Goal: Task Accomplishment & Management: Manage account settings

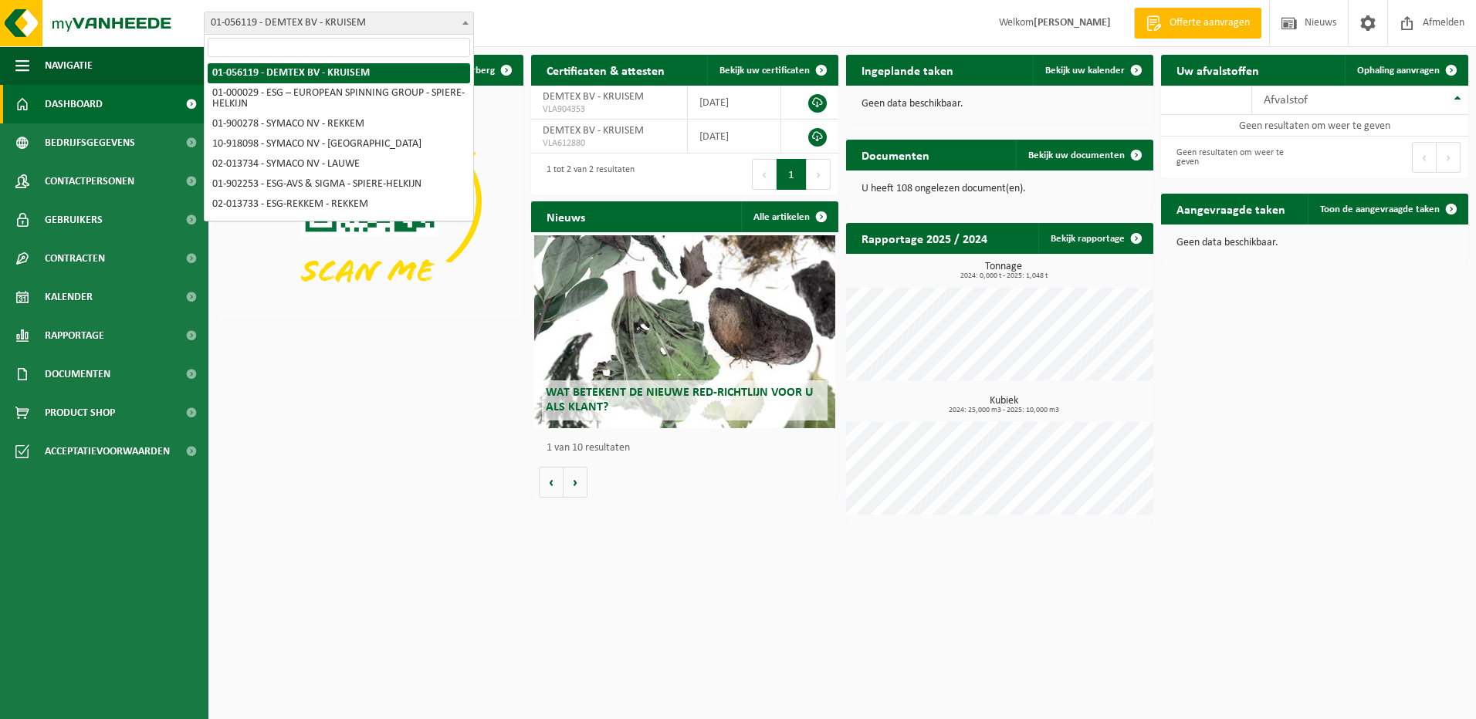
click at [462, 28] on span at bounding box center [465, 22] width 15 height 20
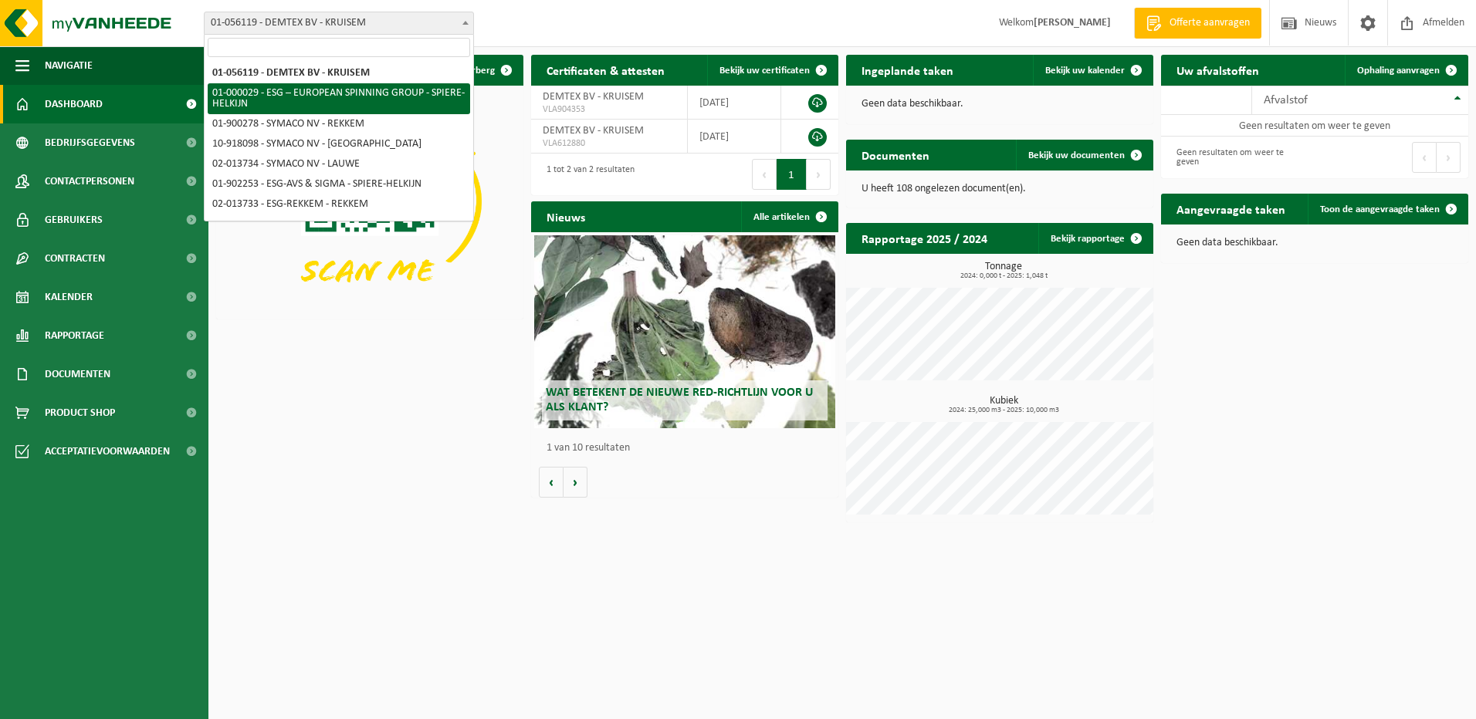
select select "14703"
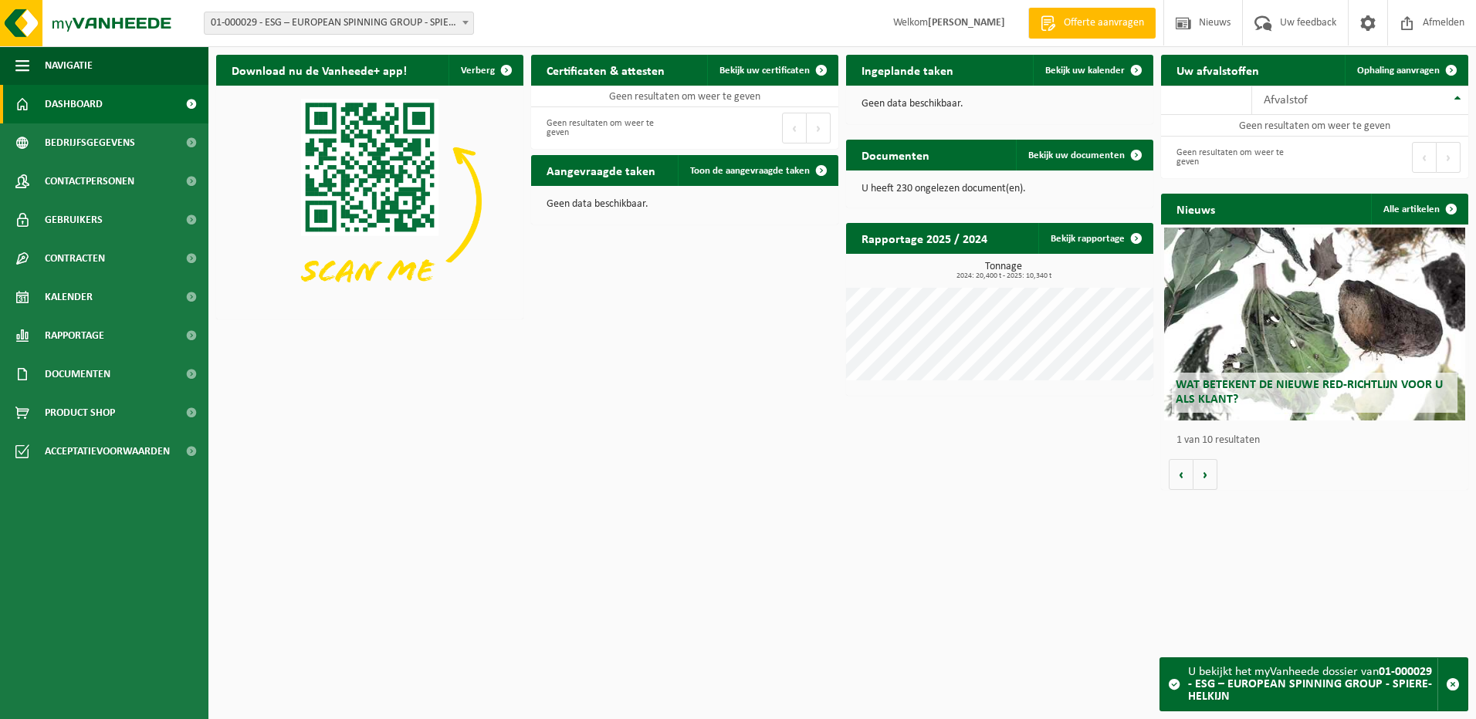
click at [465, 22] on b at bounding box center [465, 23] width 6 height 4
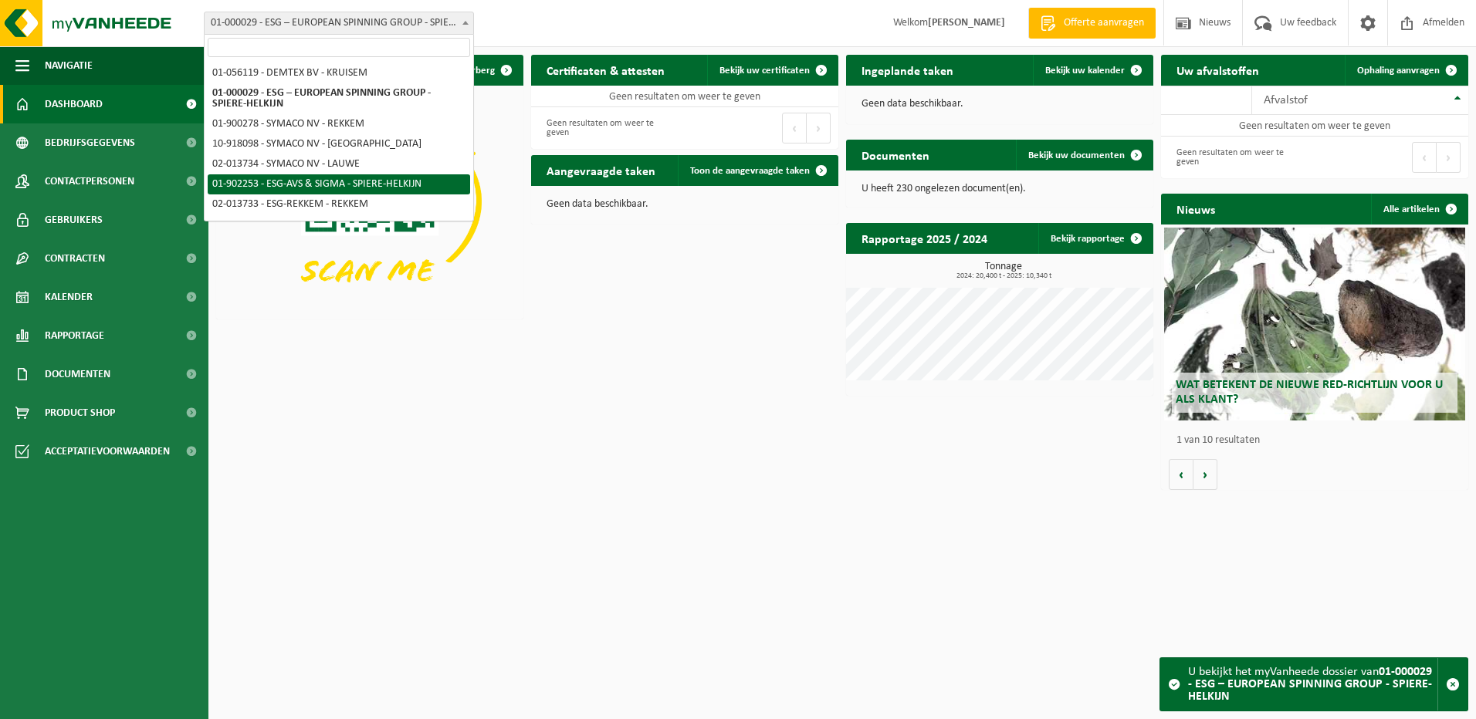
select select "14706"
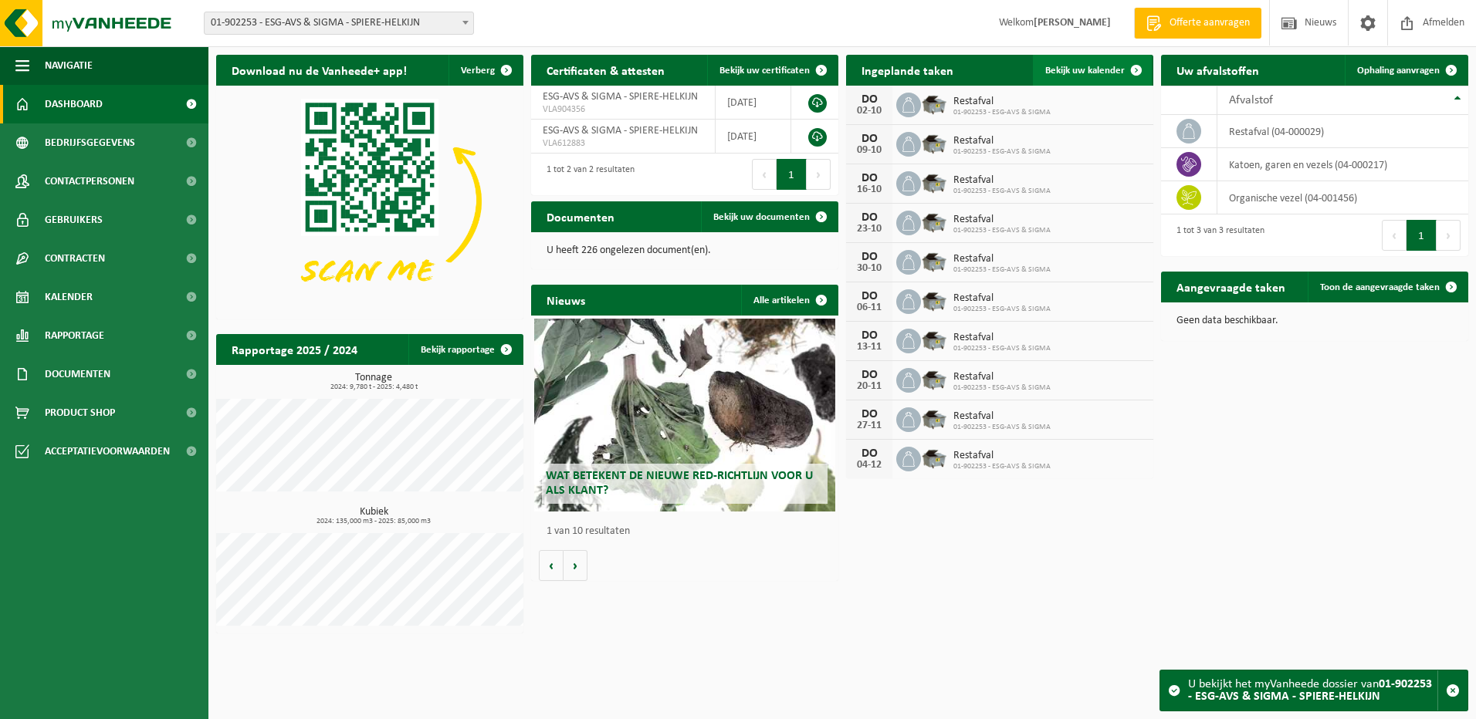
click at [1087, 74] on span "Bekijk uw kalender" at bounding box center [1084, 71] width 79 height 10
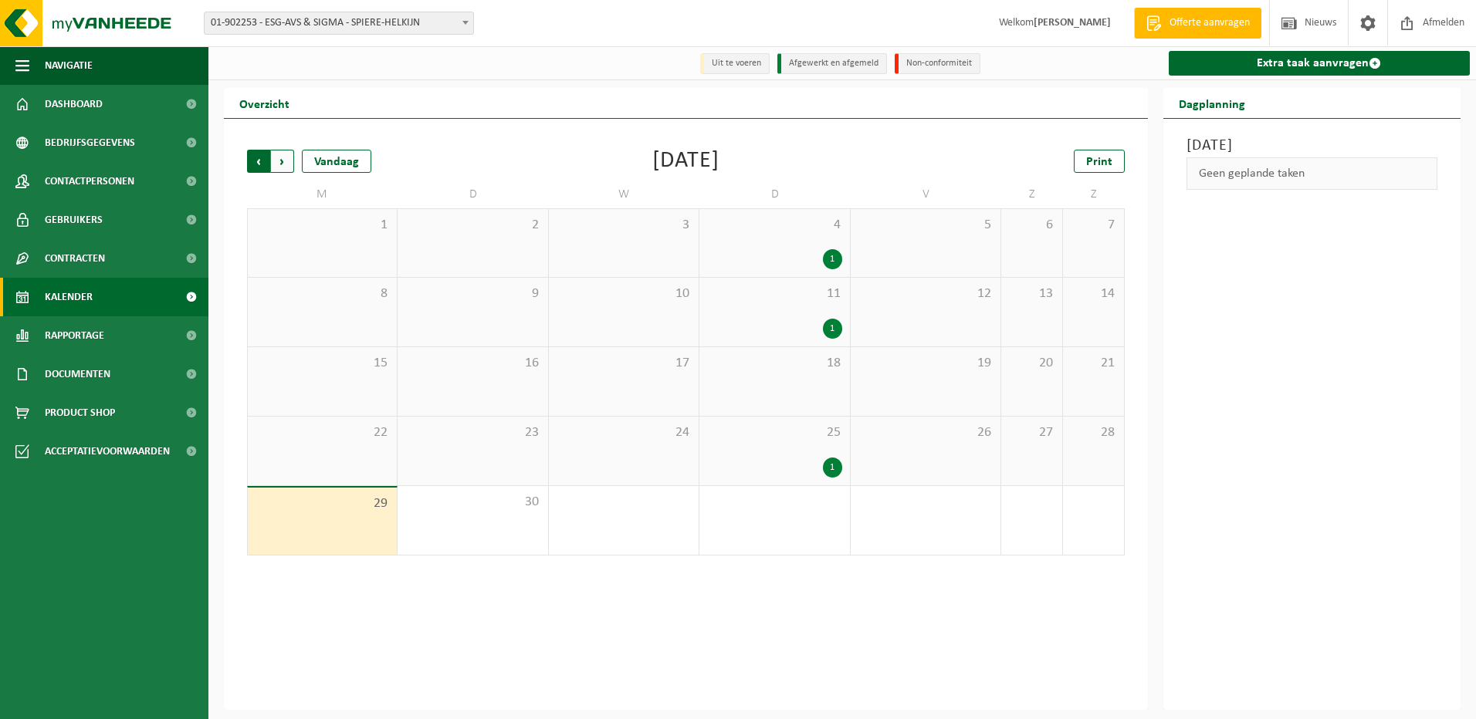
click at [284, 161] on span "Volgende" at bounding box center [282, 161] width 23 height 23
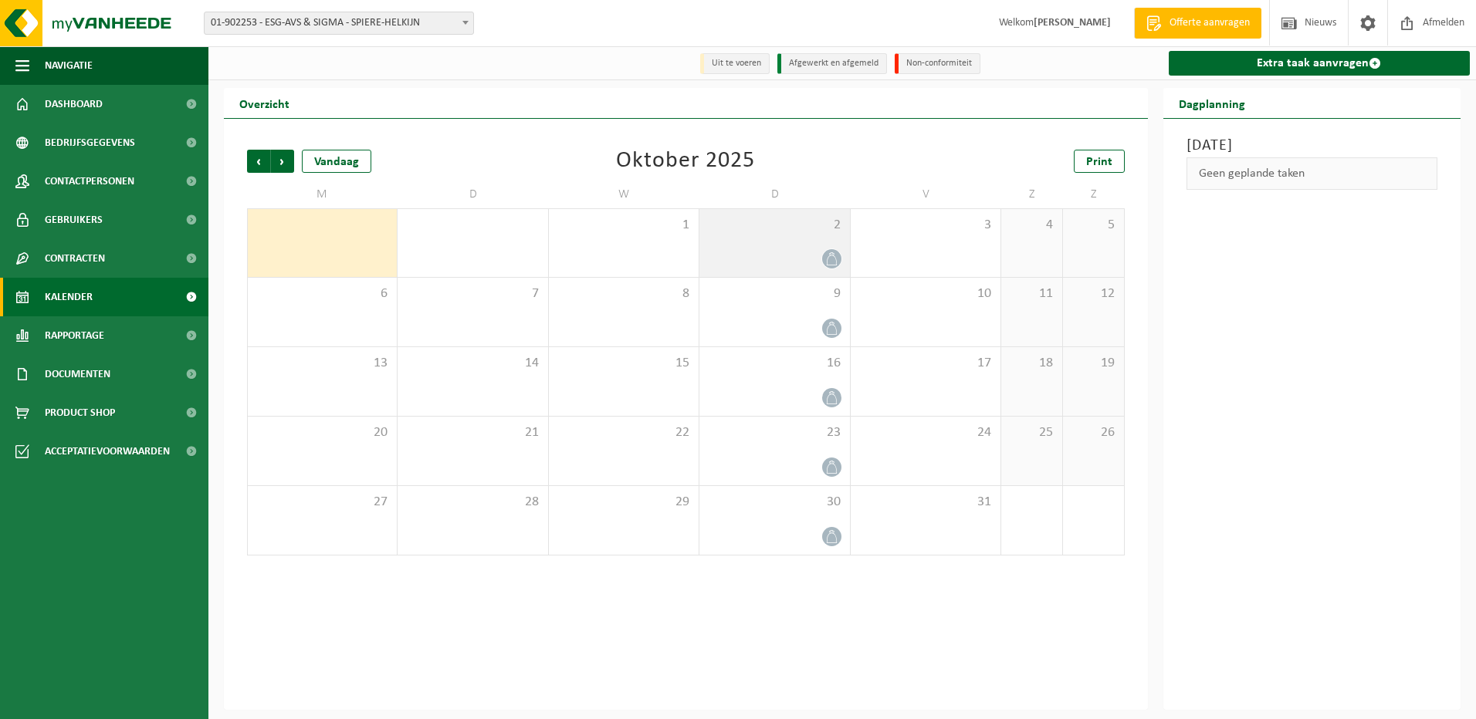
click at [773, 255] on div at bounding box center [774, 259] width 134 height 21
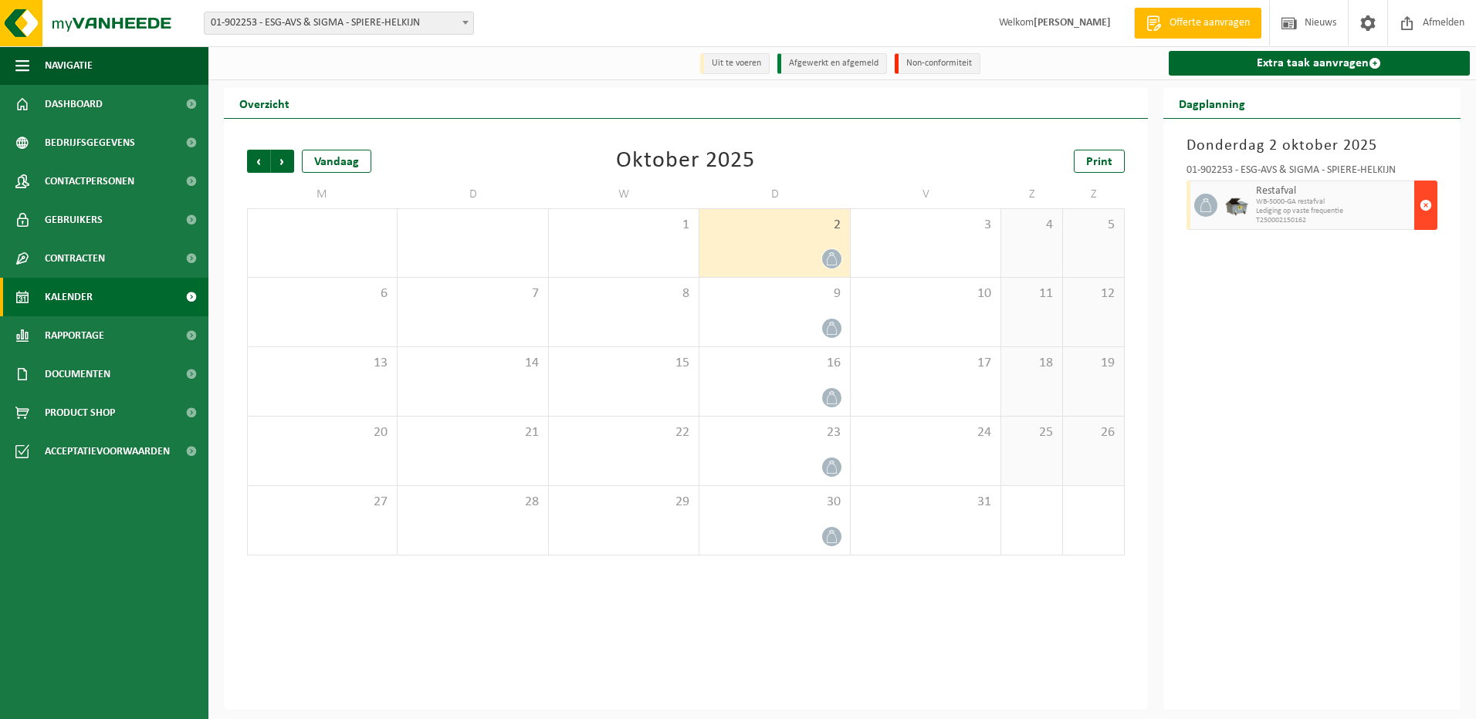
click at [1427, 208] on span "button" at bounding box center [1425, 205] width 12 height 31
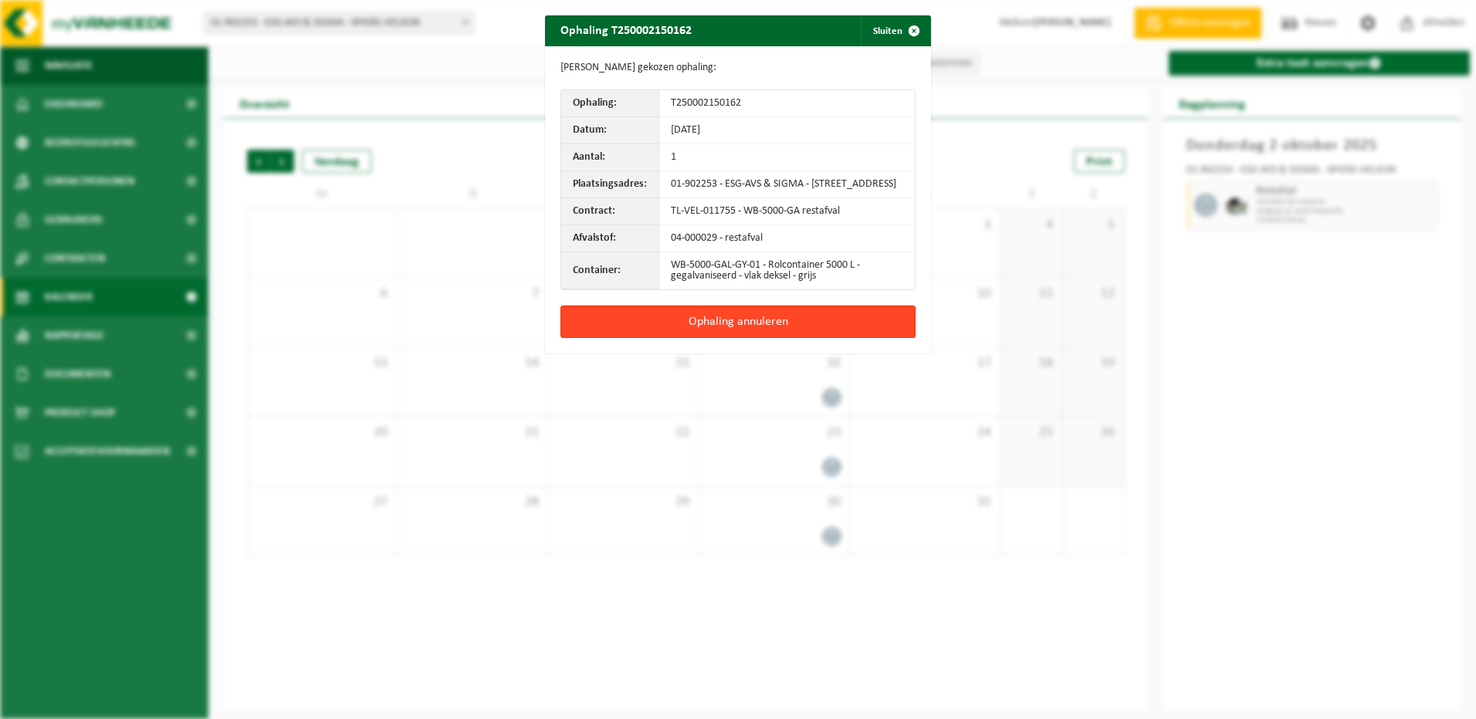
click at [671, 331] on button "Ophaling annuleren" at bounding box center [737, 322] width 355 height 32
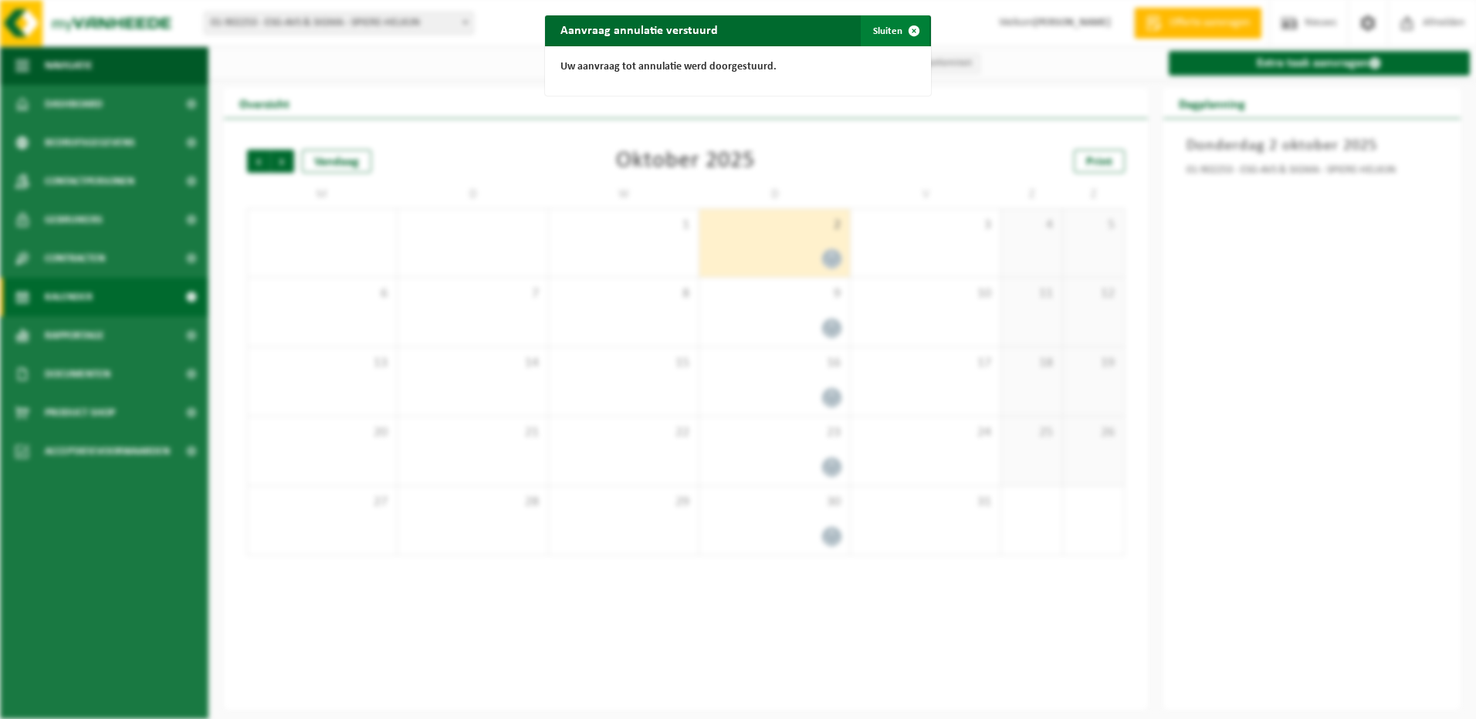
click at [886, 32] on button "Sluiten" at bounding box center [895, 30] width 69 height 31
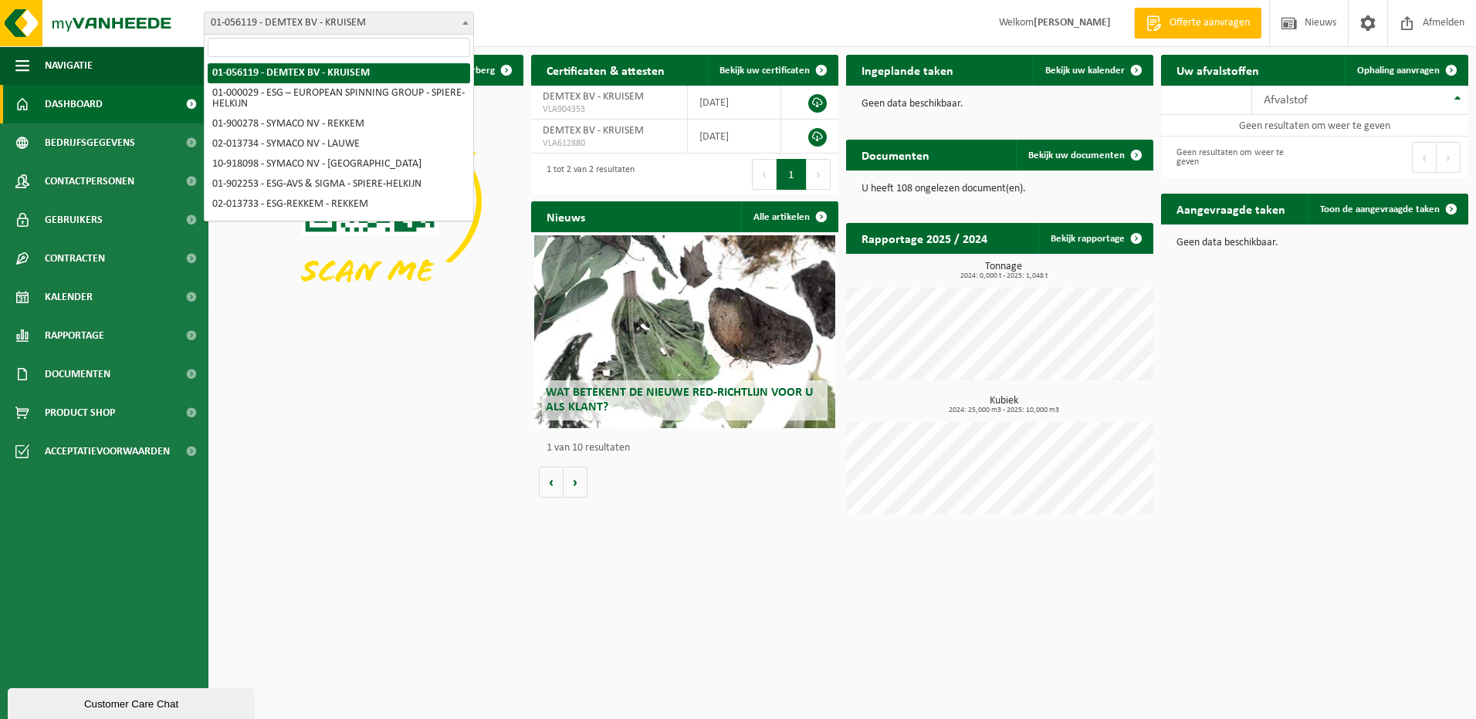
click at [468, 20] on span at bounding box center [465, 22] width 15 height 20
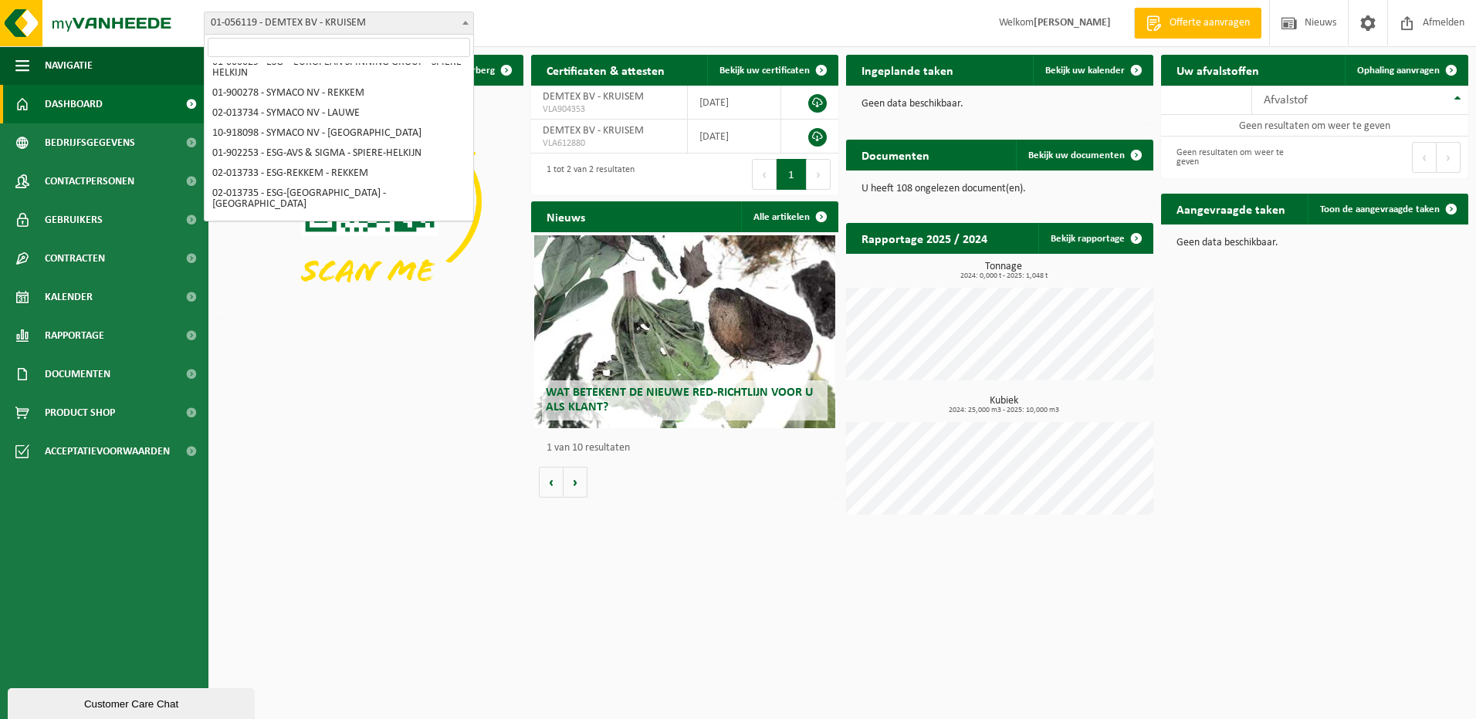
scroll to position [37, 0]
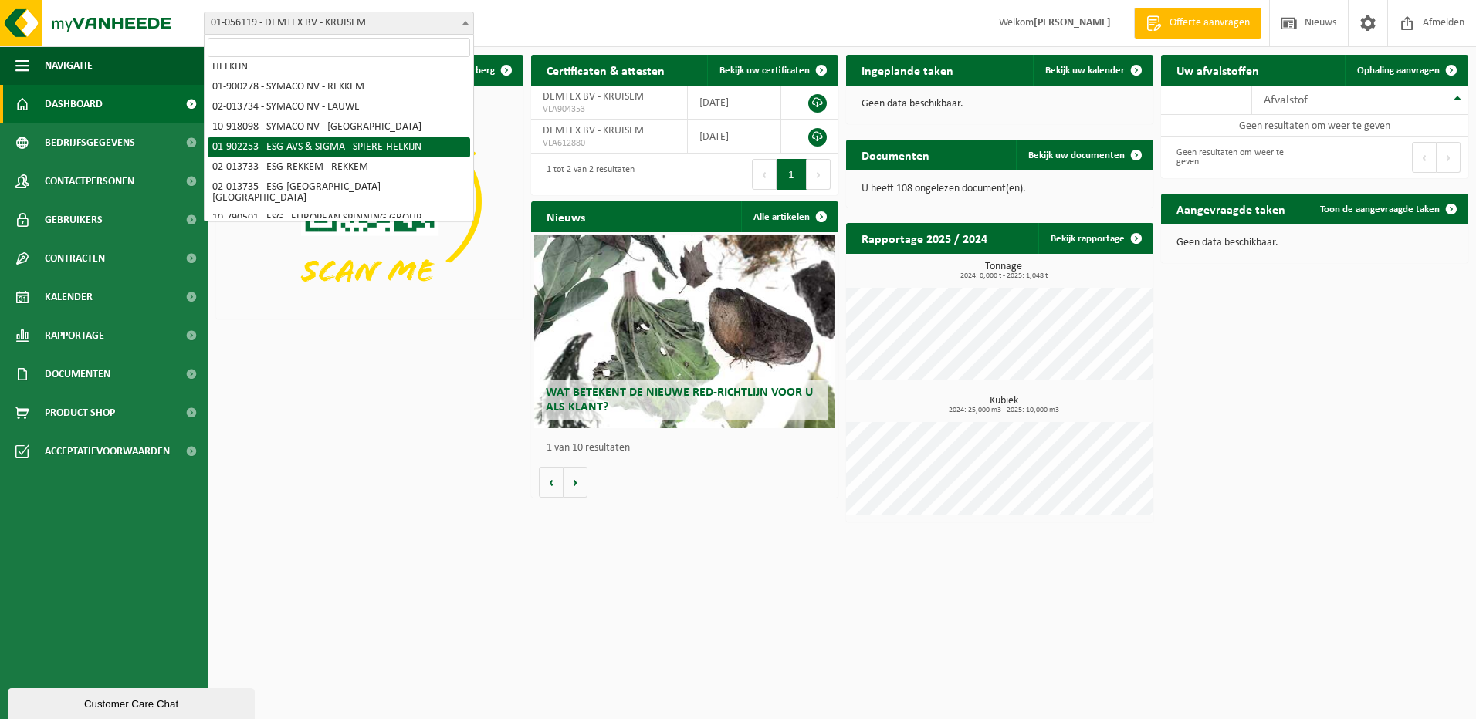
select select "14706"
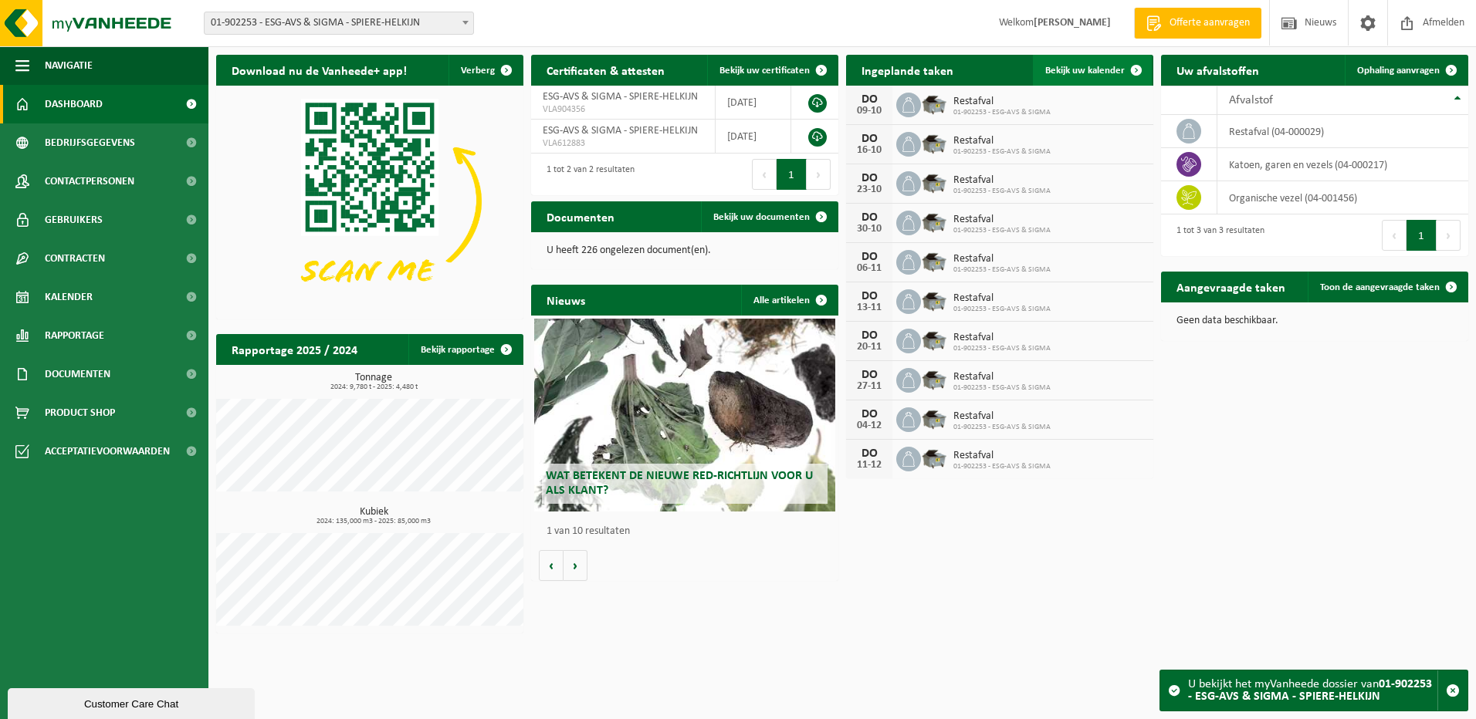
click at [1094, 69] on span "Bekijk uw kalender" at bounding box center [1084, 71] width 79 height 10
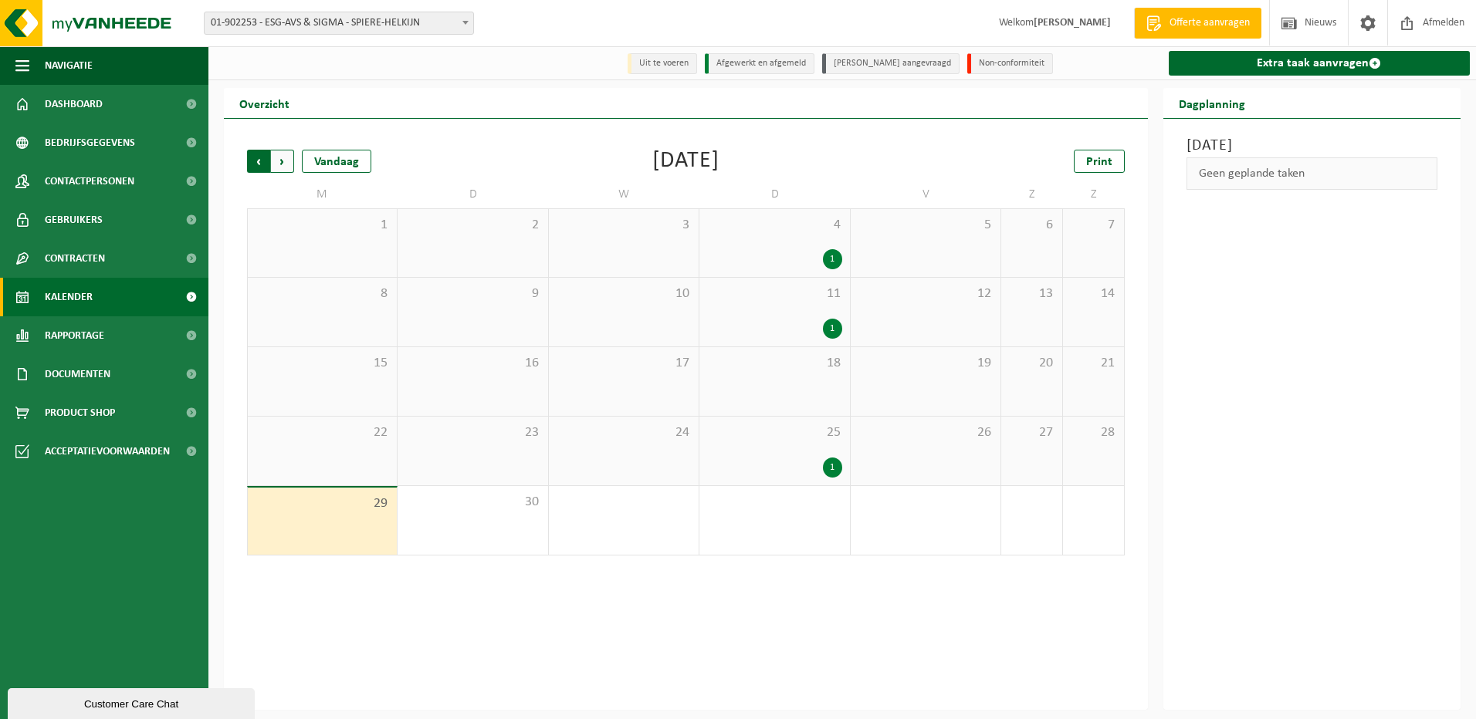
click at [280, 163] on span "Volgende" at bounding box center [282, 161] width 23 height 23
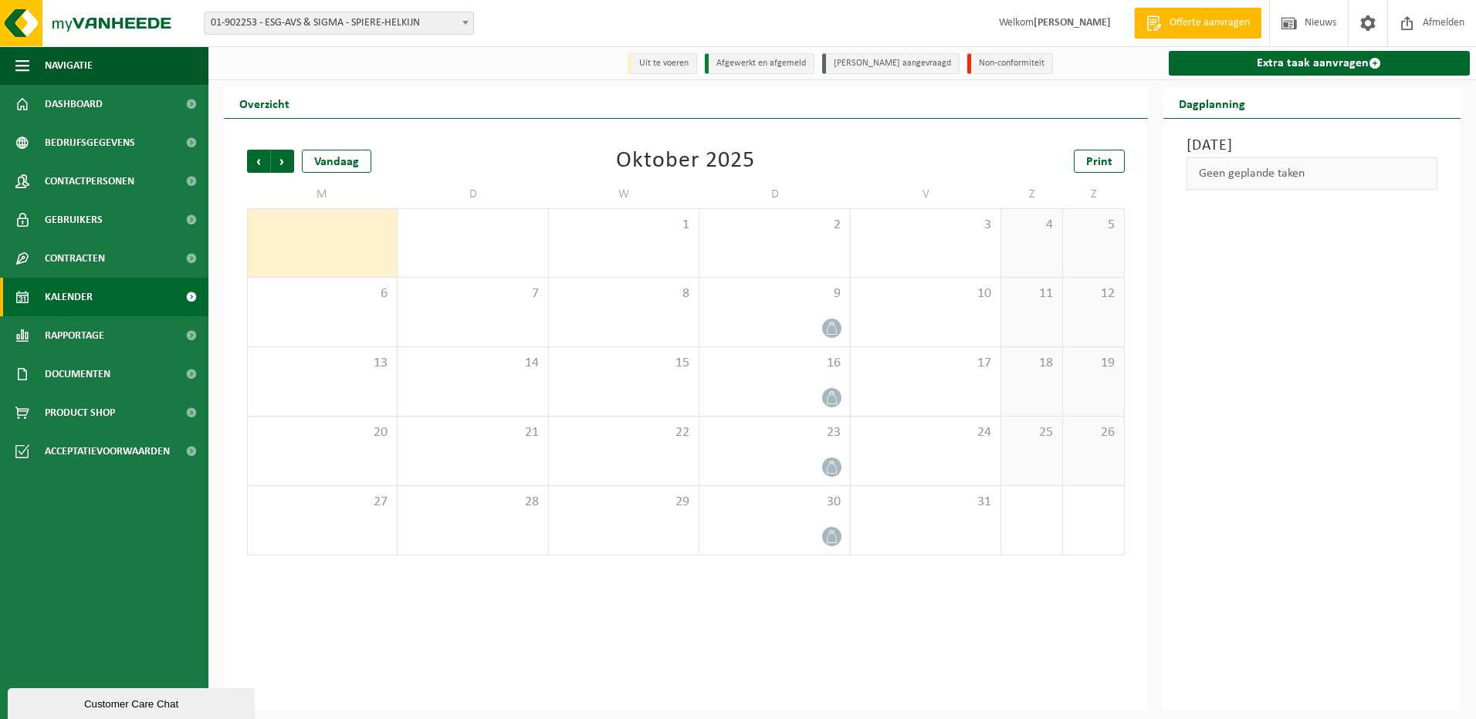
click at [466, 22] on b at bounding box center [465, 23] width 6 height 4
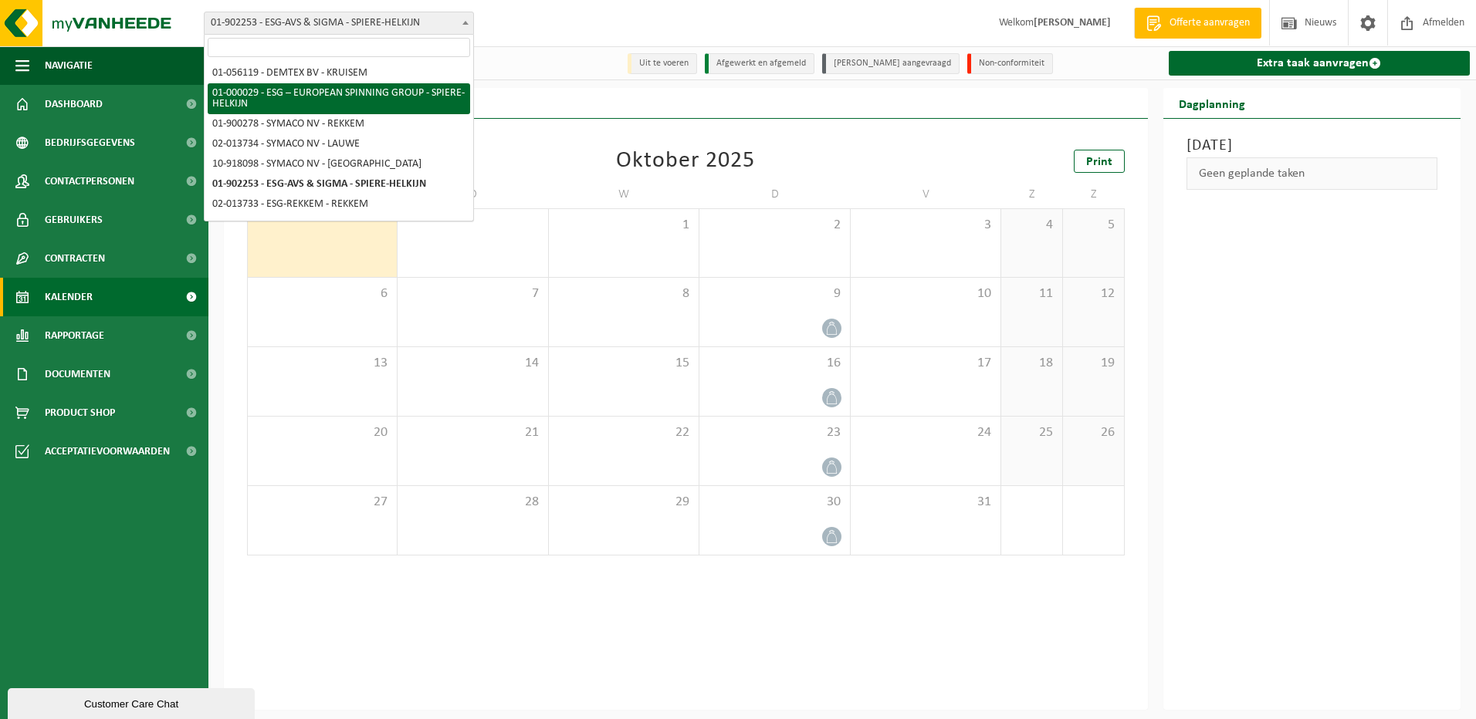
select select "14703"
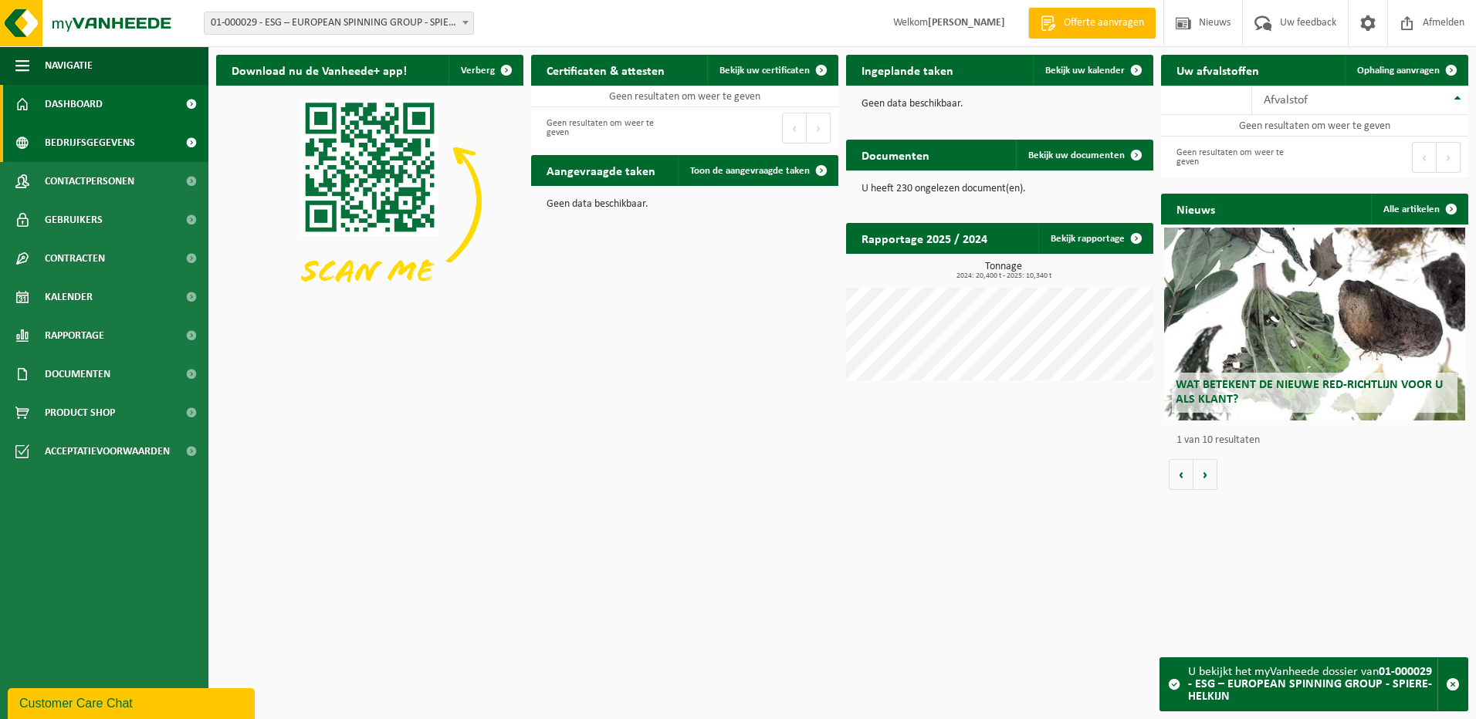
click at [83, 144] on span "Bedrijfsgegevens" at bounding box center [90, 142] width 90 height 39
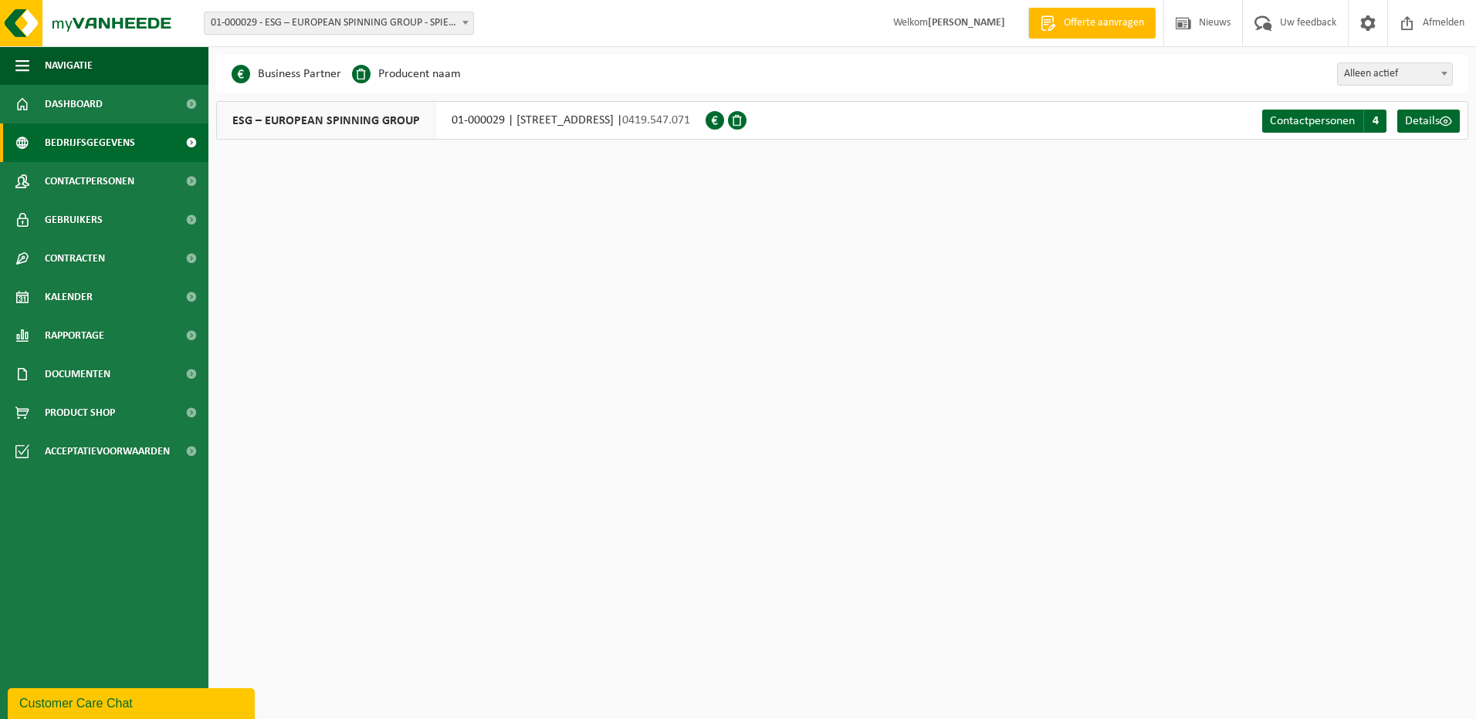
click at [465, 21] on b at bounding box center [465, 23] width 6 height 4
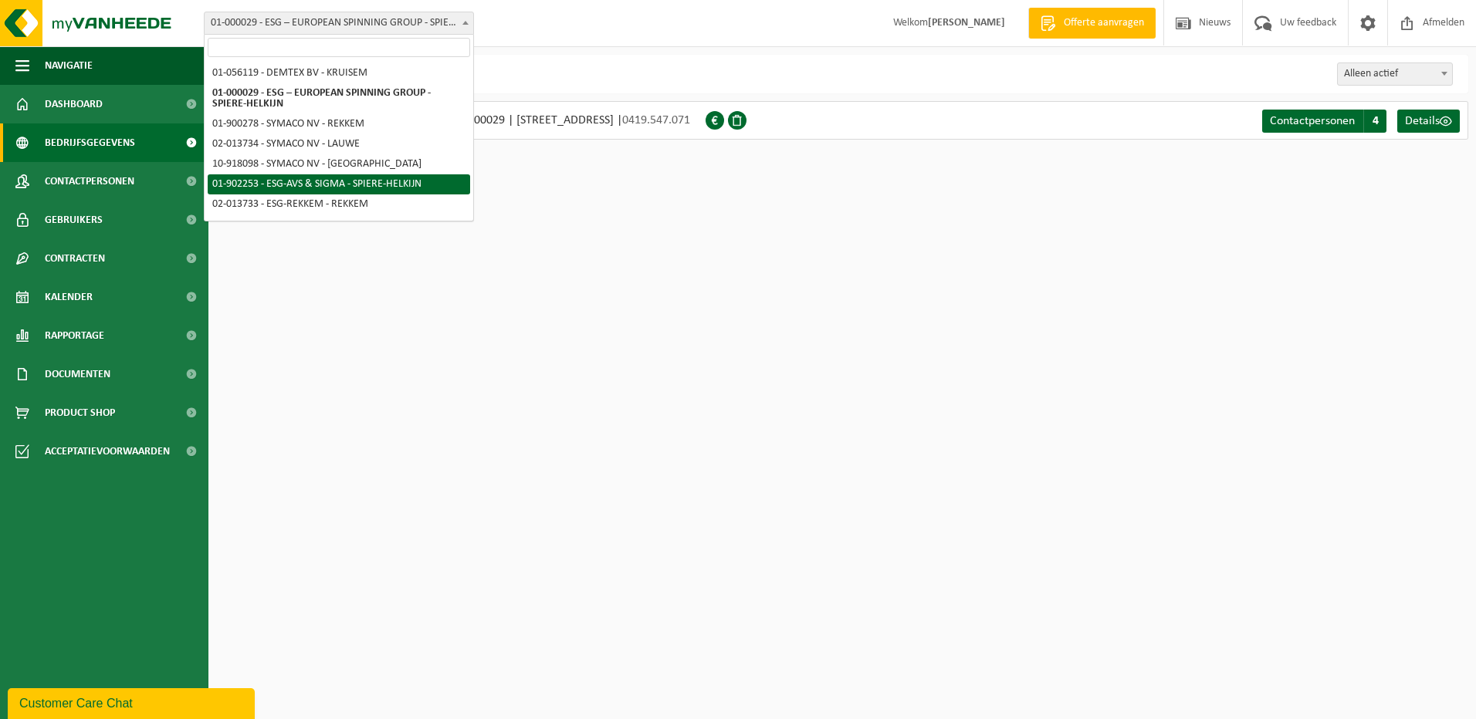
select select "14706"
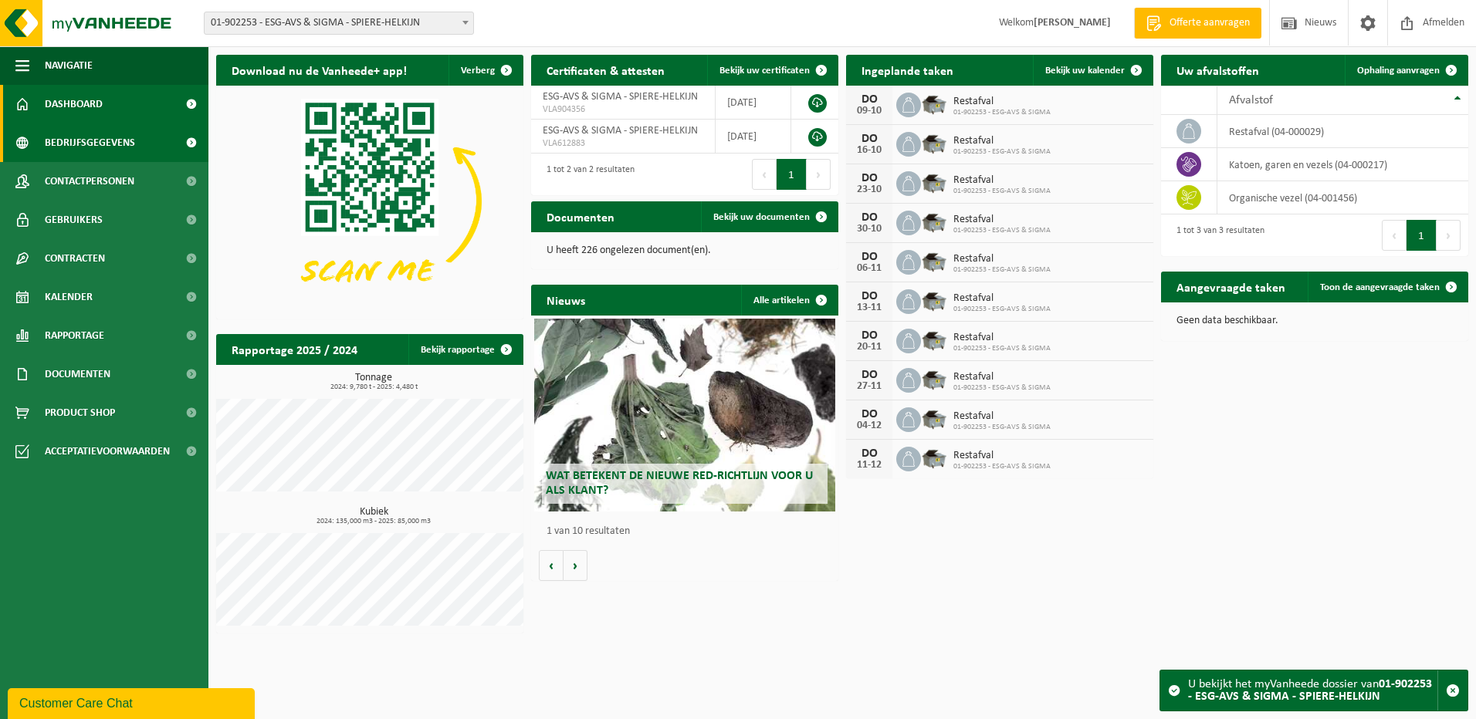
click at [116, 138] on span "Bedrijfsgegevens" at bounding box center [90, 142] width 90 height 39
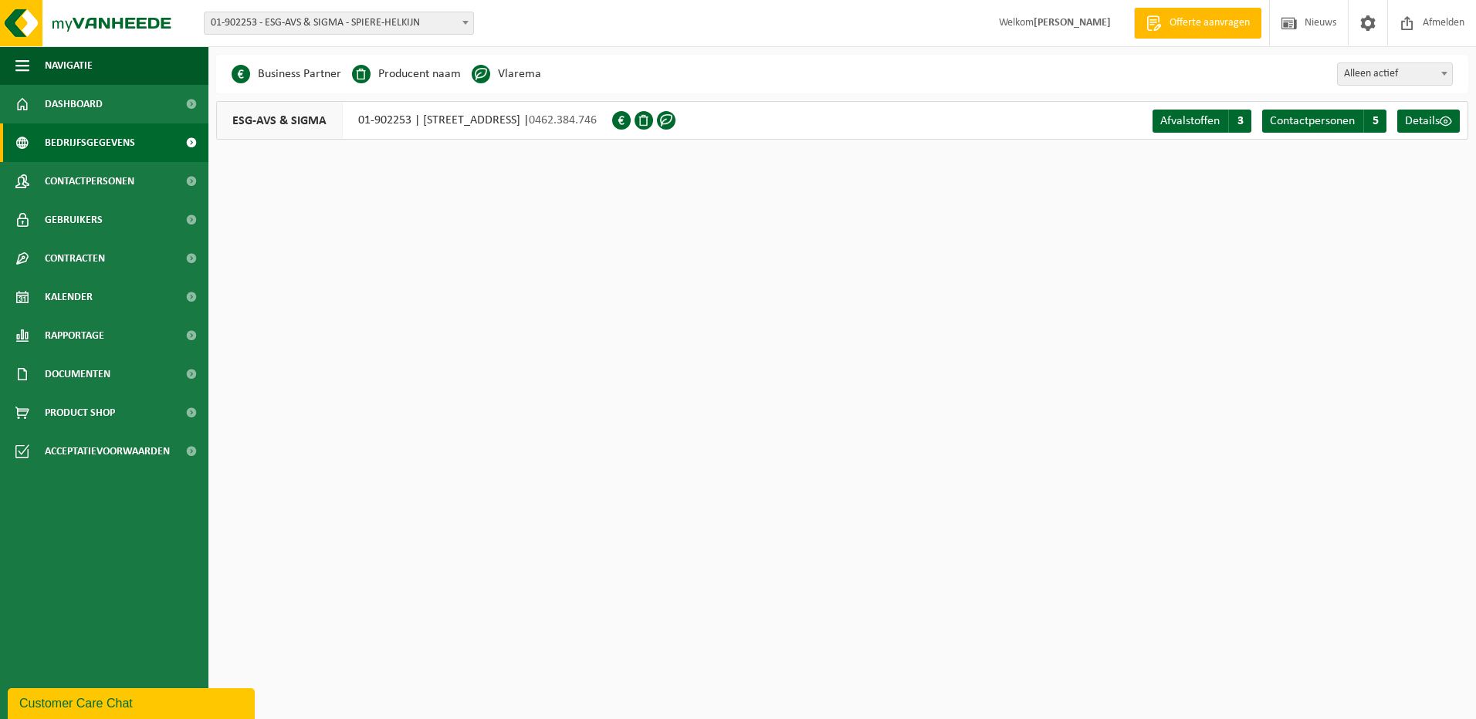
click at [467, 19] on span at bounding box center [465, 22] width 15 height 20
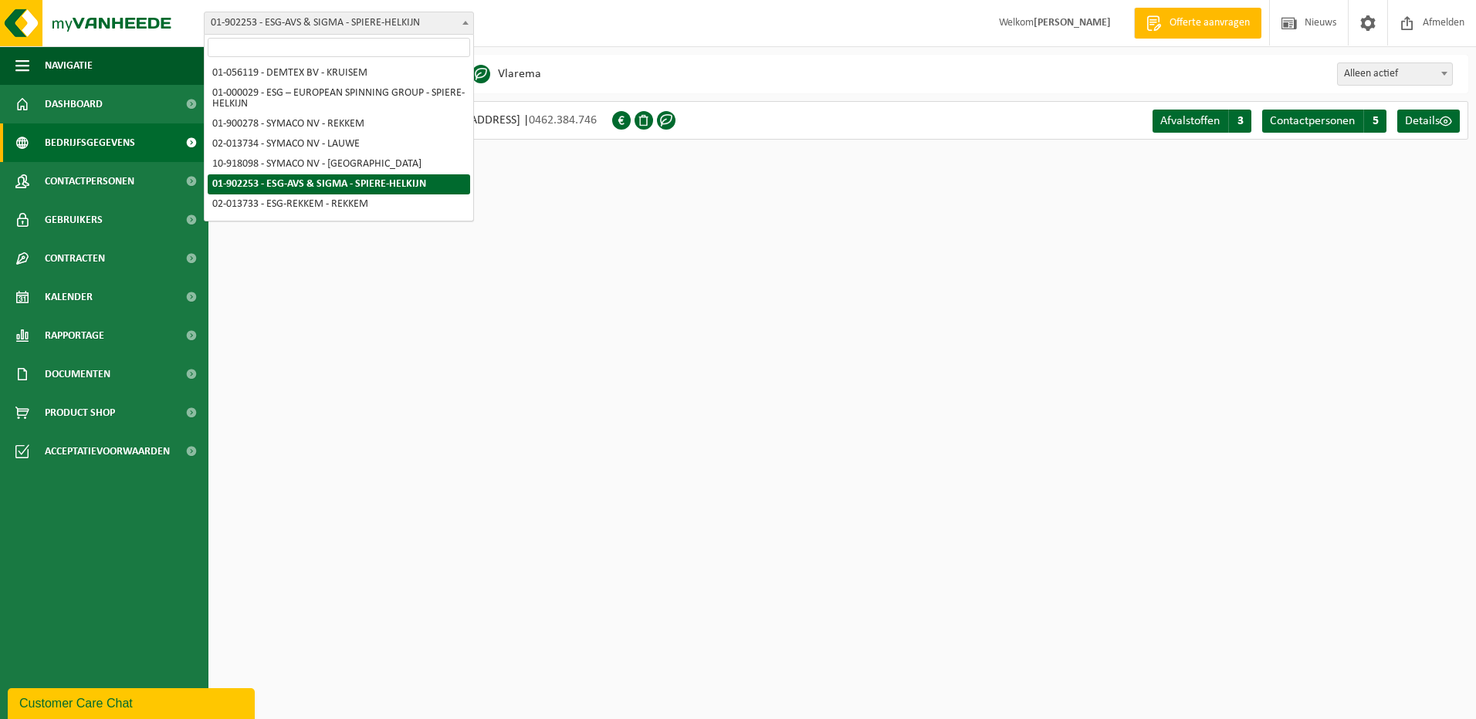
scroll to position [37, 0]
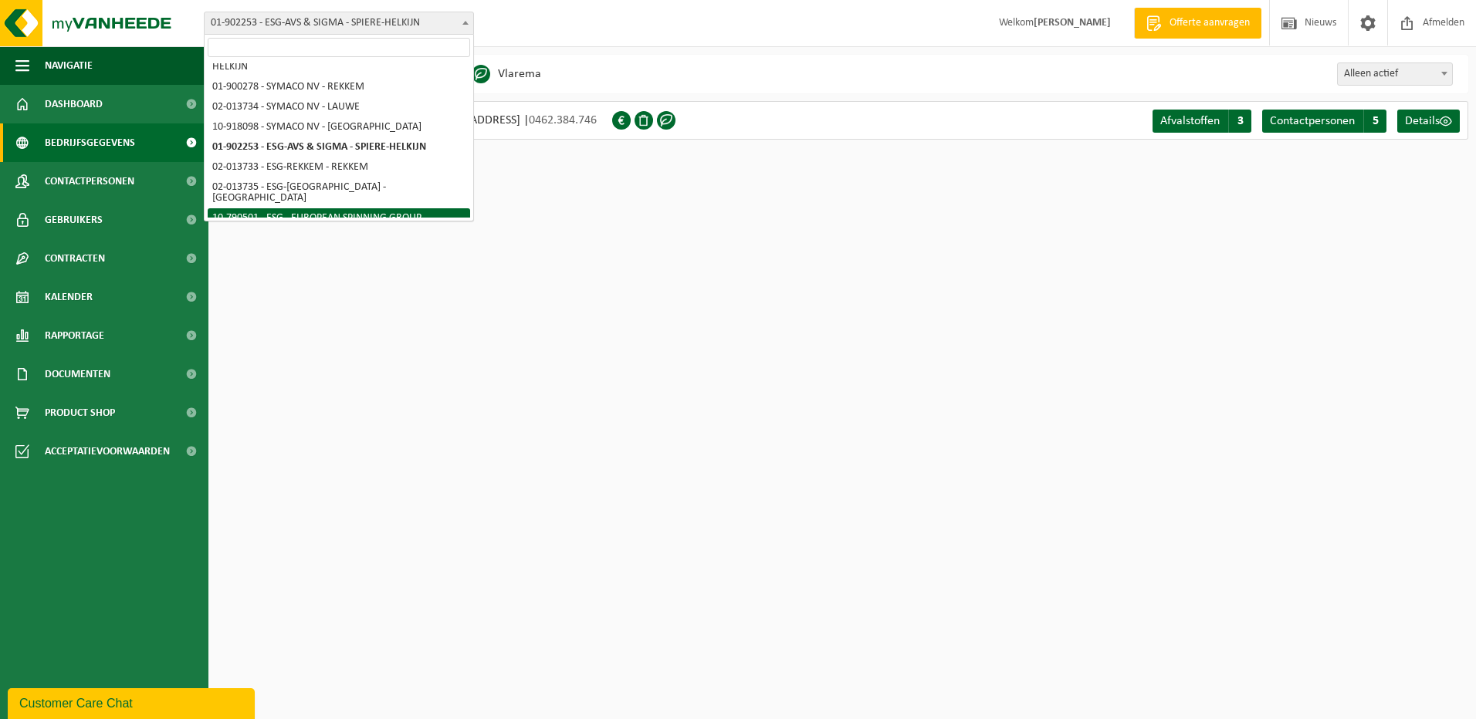
select select "29962"
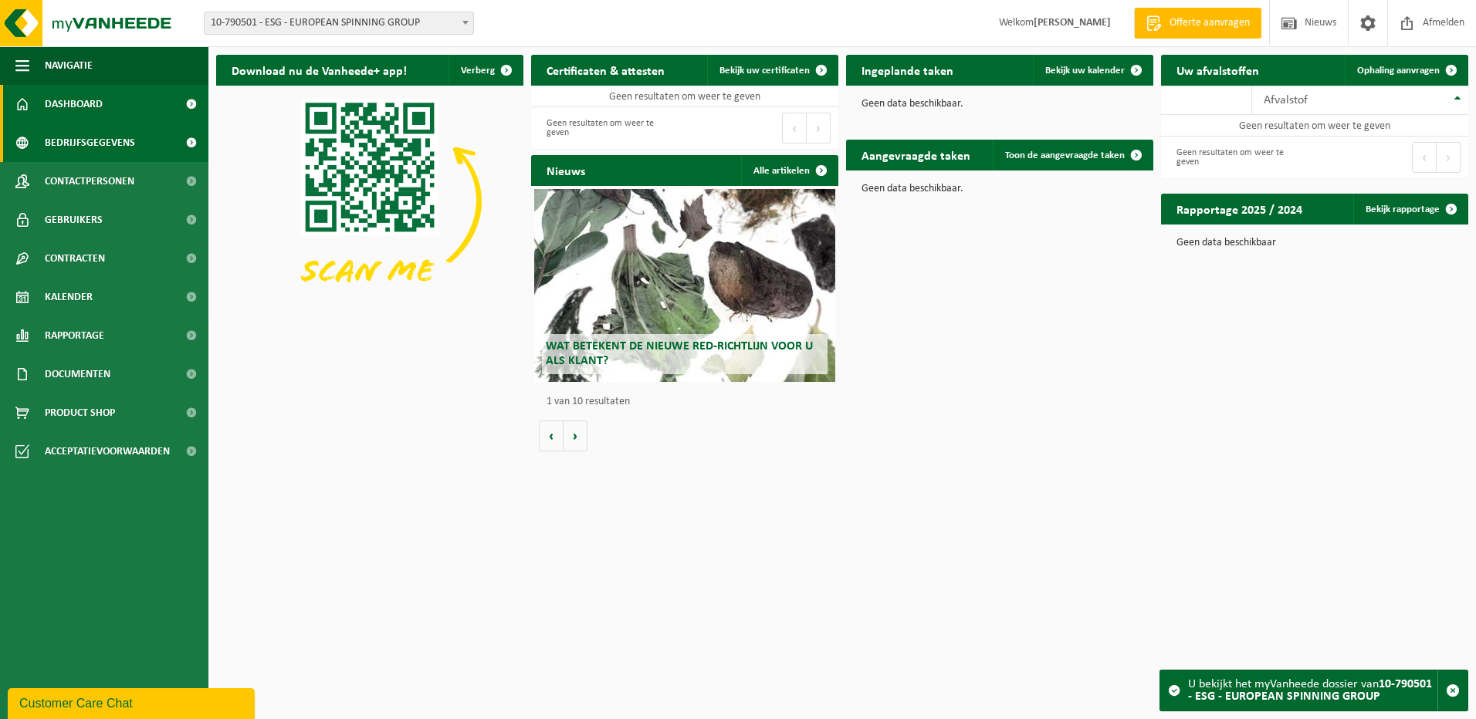
click at [109, 144] on span "Bedrijfsgegevens" at bounding box center [90, 142] width 90 height 39
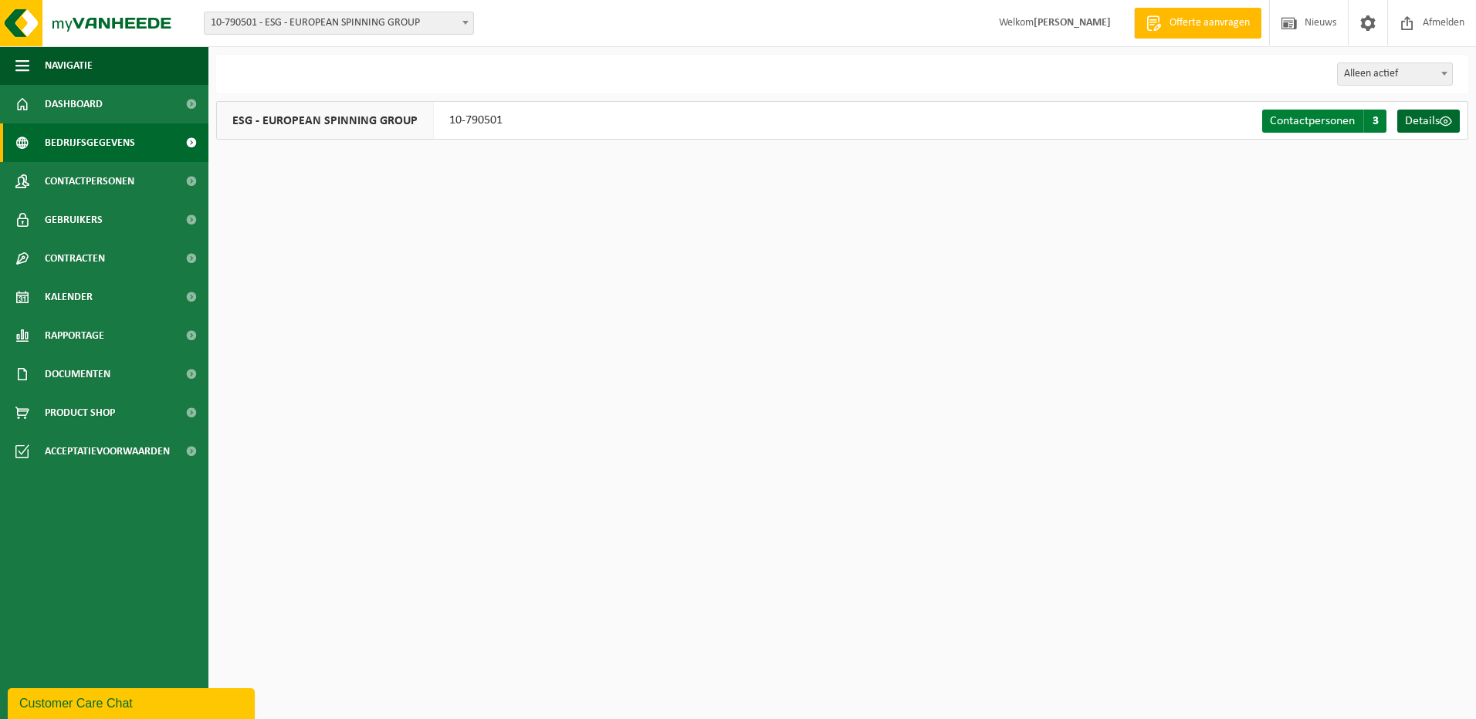
click at [1294, 123] on span "Contactpersonen" at bounding box center [1312, 121] width 85 height 12
